Goal: Transaction & Acquisition: Purchase product/service

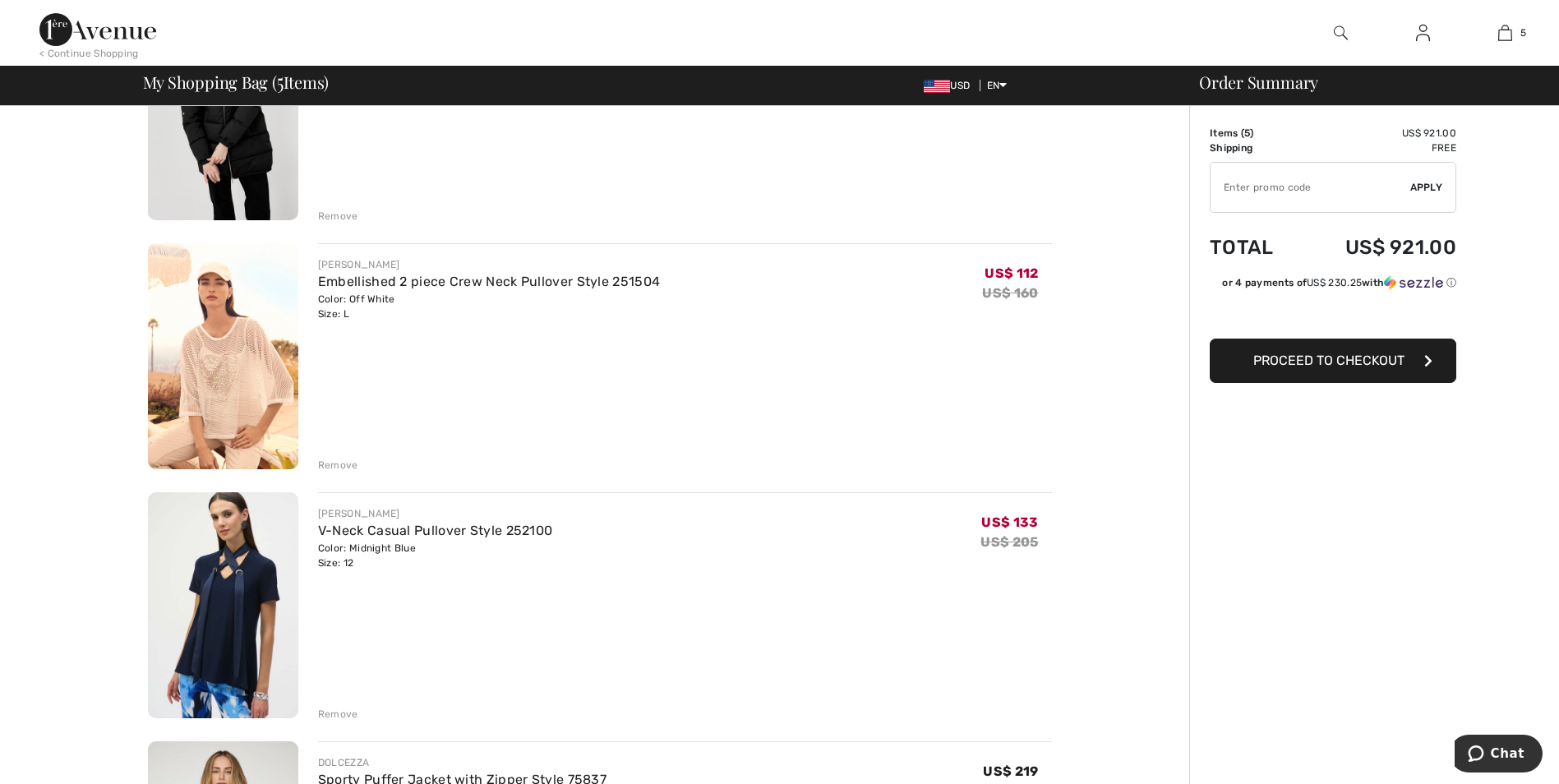
click at [329, 458] on div "Remove" at bounding box center [338, 465] width 40 height 15
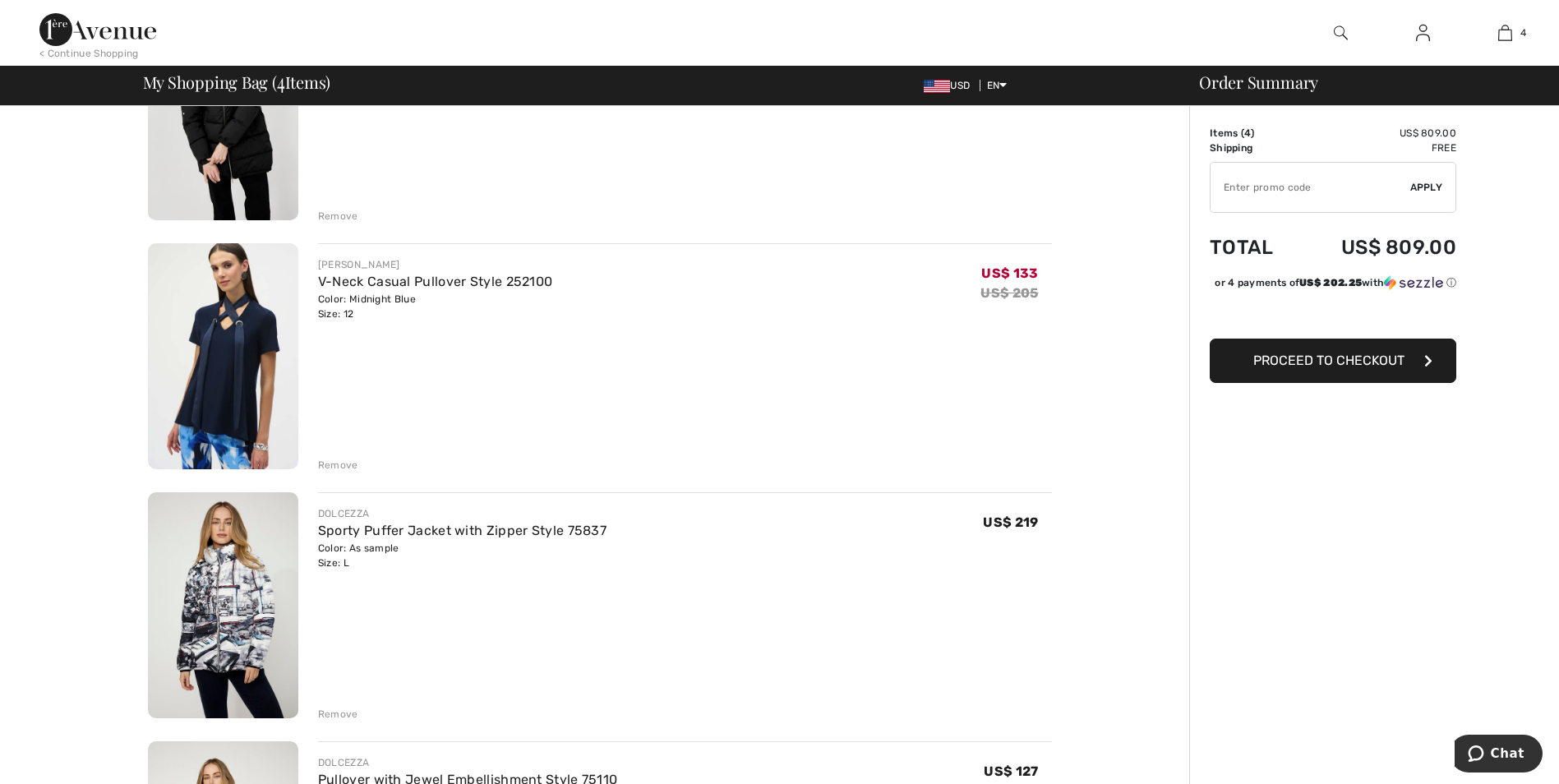
click at [336, 465] on div "Remove" at bounding box center [338, 465] width 40 height 15
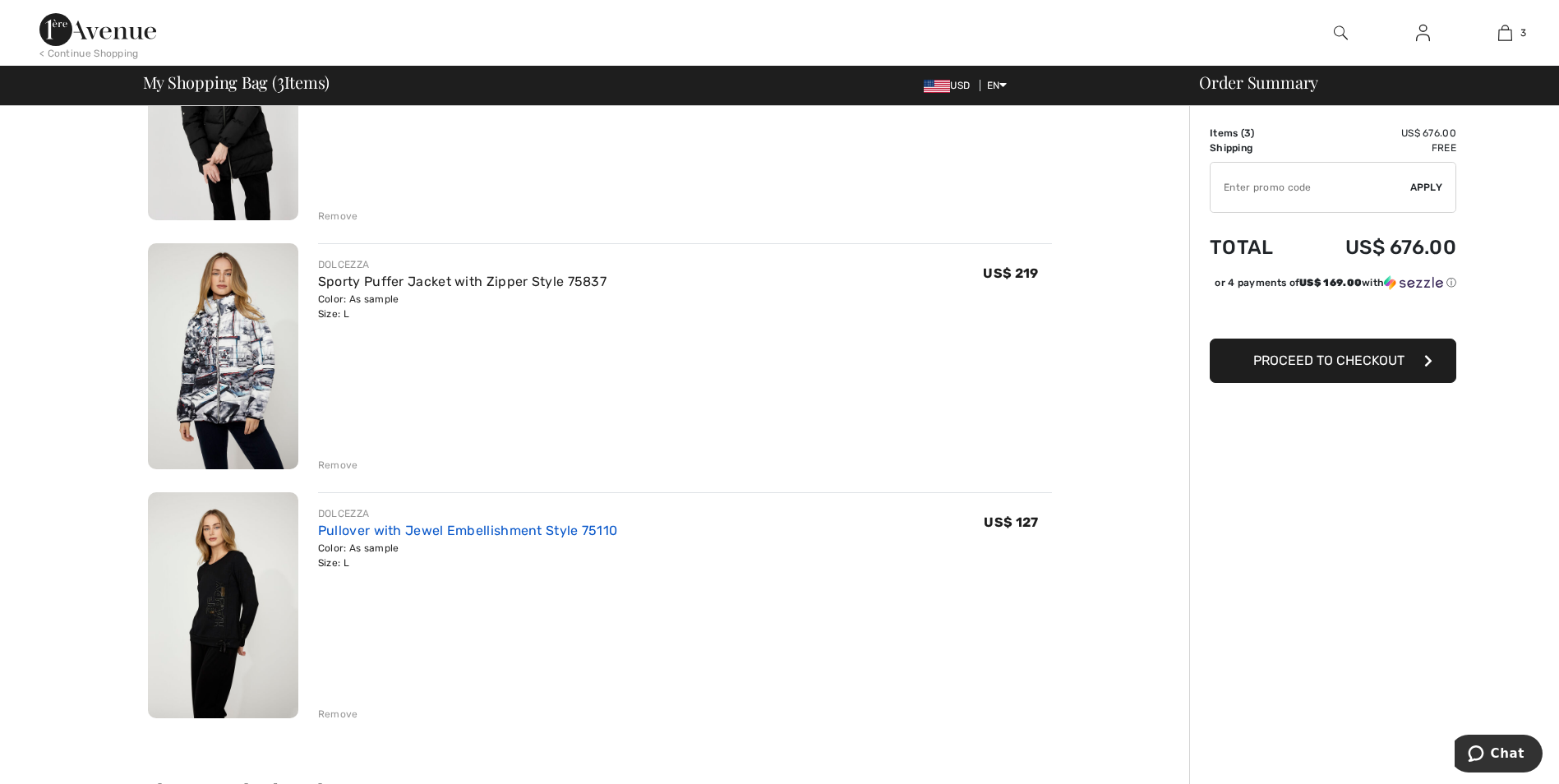
click at [463, 528] on link "Pullover with Jewel Embellishment Style 75110" at bounding box center [468, 530] width 300 height 16
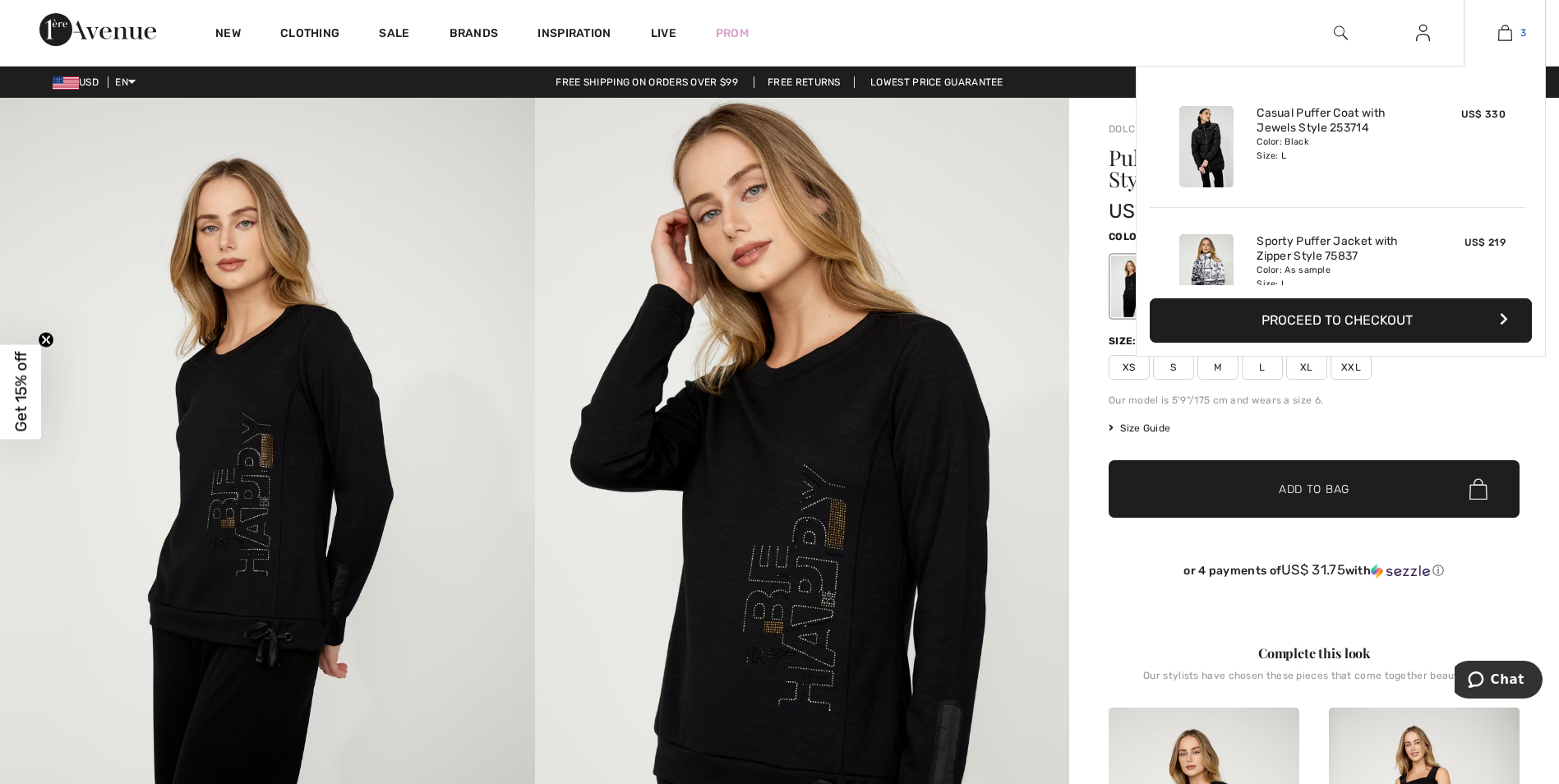
click at [1519, 36] on link "3" at bounding box center [1505, 32] width 80 height 20
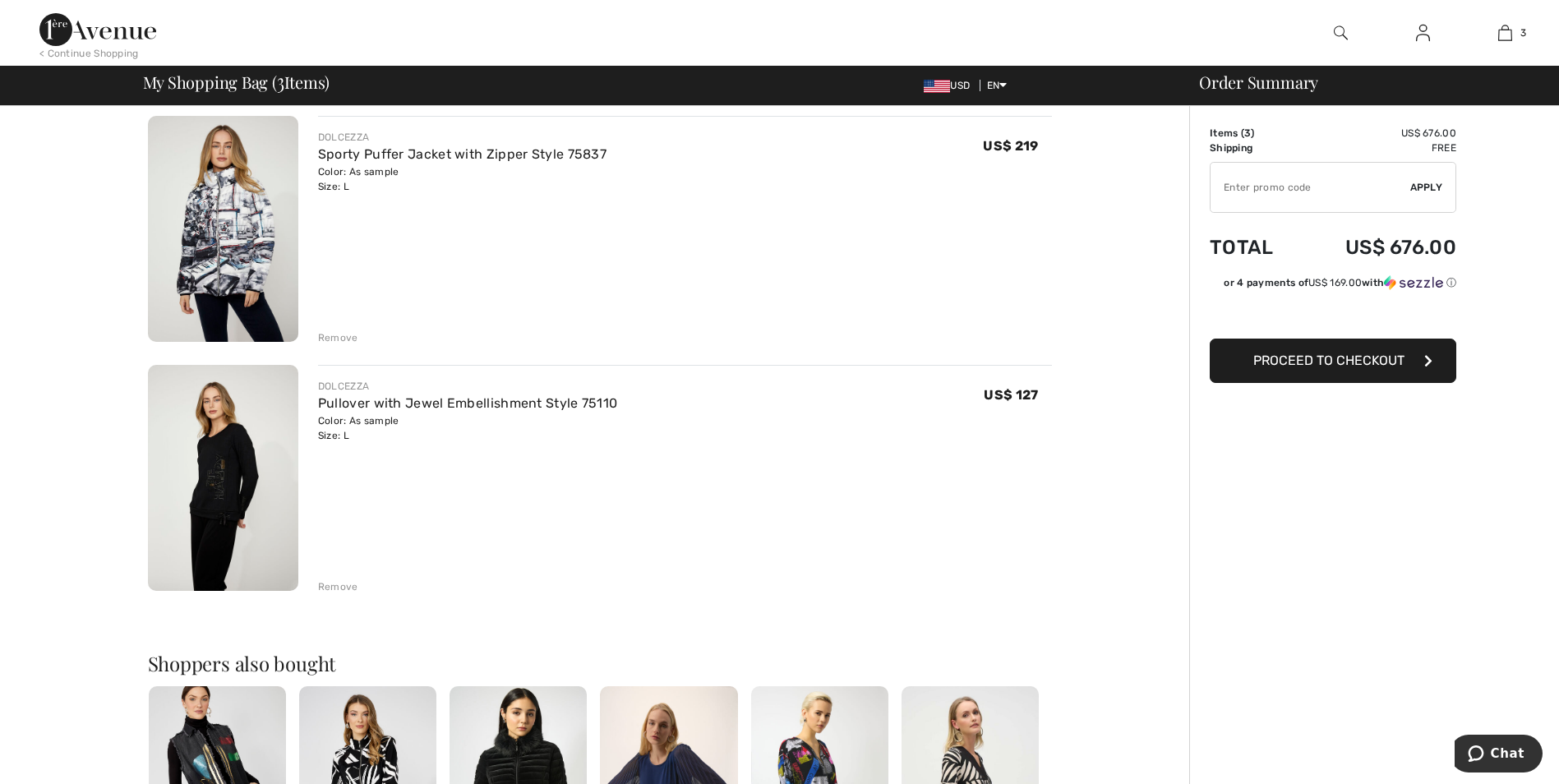
scroll to position [82, 0]
